Goal: Transaction & Acquisition: Purchase product/service

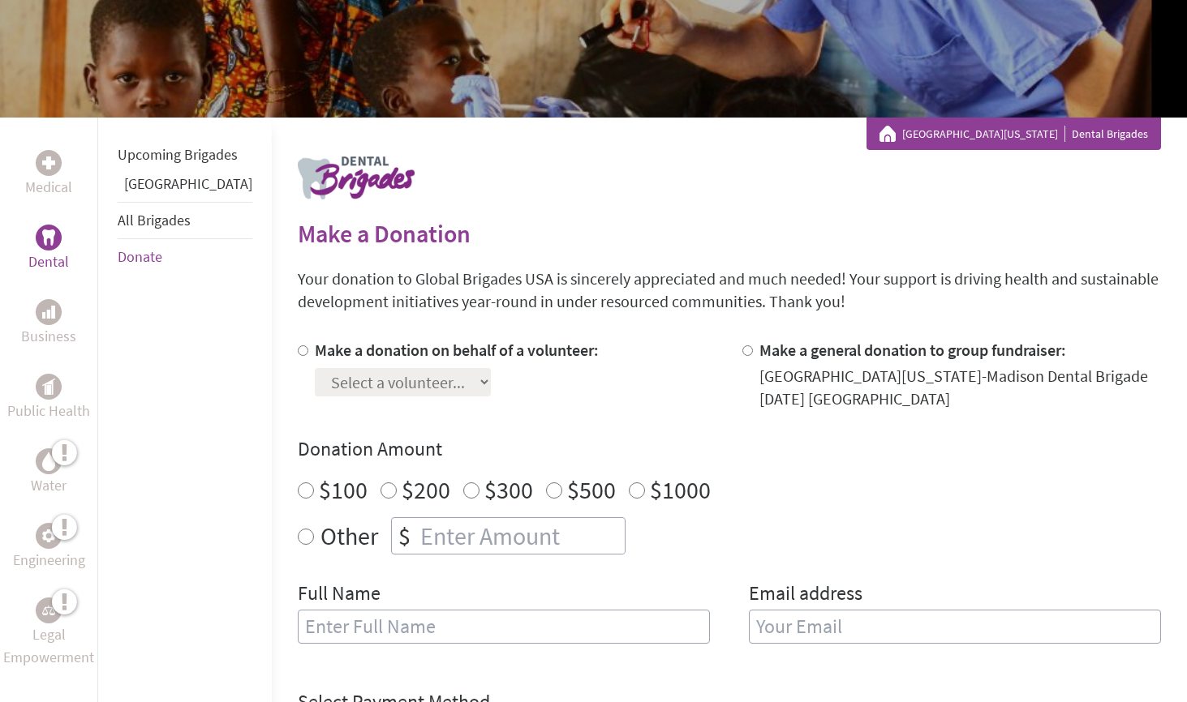
scroll to position [187, 0]
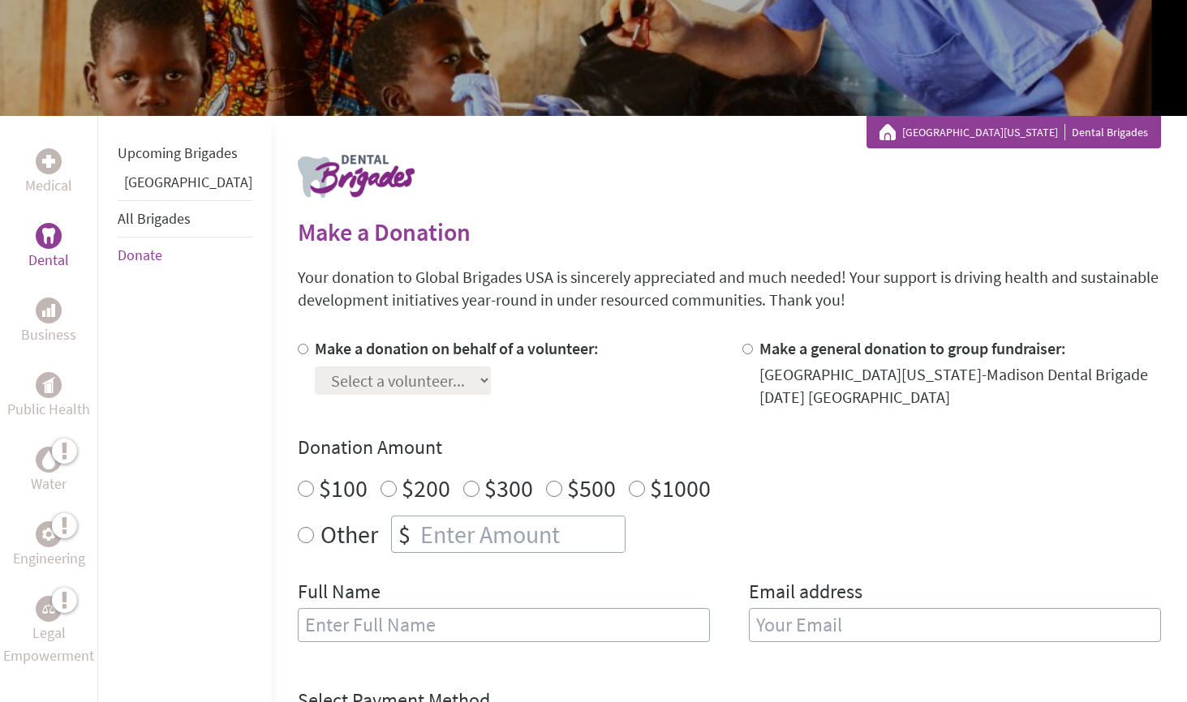
click at [298, 349] on input "Make a donation on behalf of a volunteer:" at bounding box center [303, 349] width 11 height 11
radio input "true"
click at [315, 385] on select "Select a volunteer... Anna Laboda Ava Dybevik Ava Radeke Benjamin Jakusz Camila…" at bounding box center [403, 381] width 176 height 28
select select "E85A7F9A-97EE-11F0-9E6E-42010A400005"
click at [448, 380] on select "Select a volunteer... Anna Laboda Ava Dybevik Ava Radeke Benjamin Jakusz Camila…" at bounding box center [403, 381] width 176 height 28
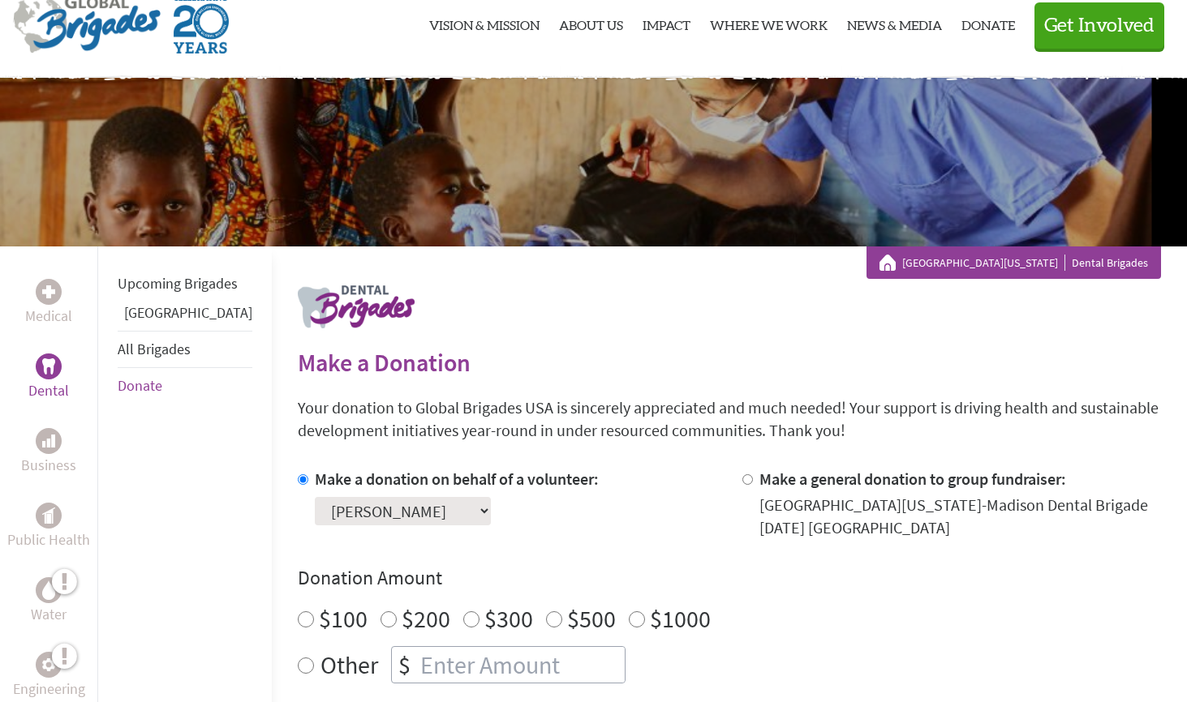
scroll to position [0, 0]
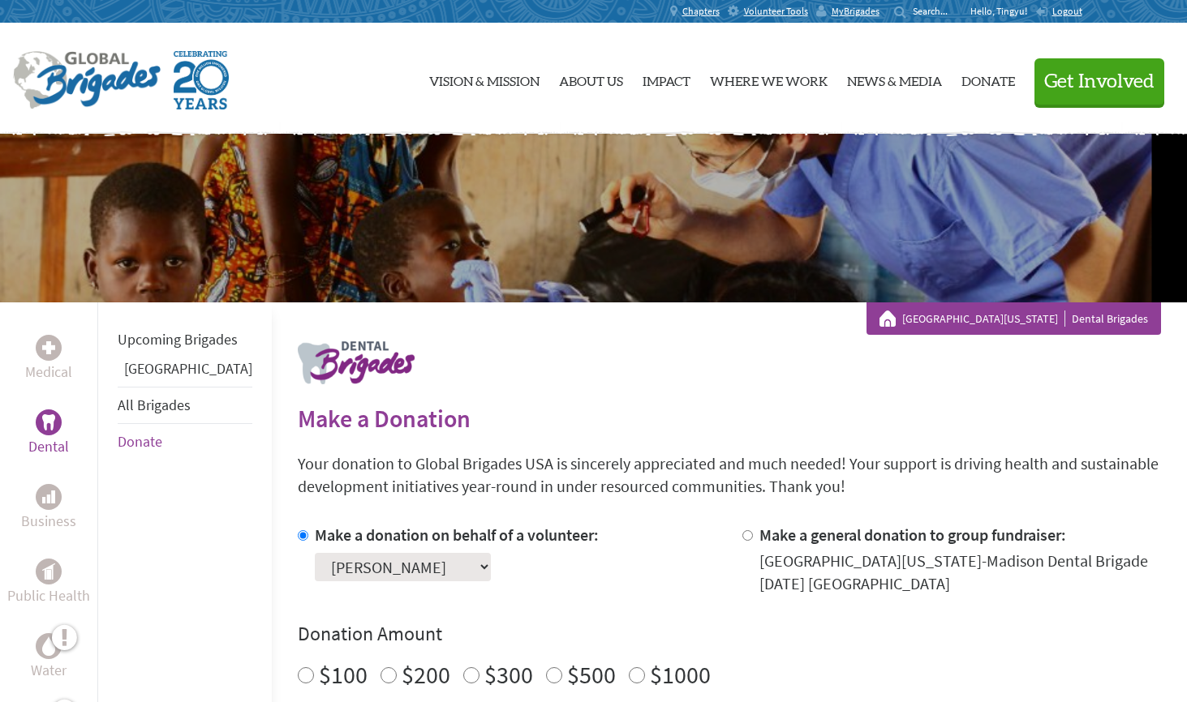
click at [95, 83] on img at bounding box center [87, 80] width 148 height 58
